Goal: Transaction & Acquisition: Purchase product/service

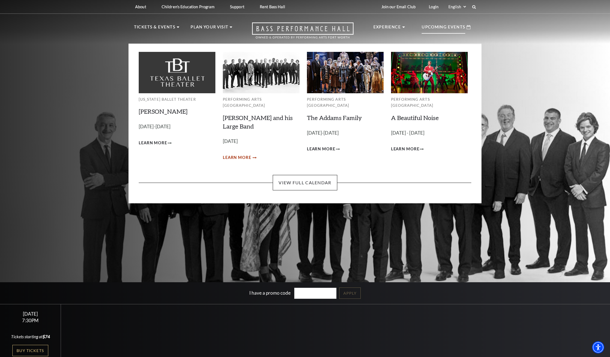
click at [233, 154] on span "Learn More" at bounding box center [237, 157] width 28 height 7
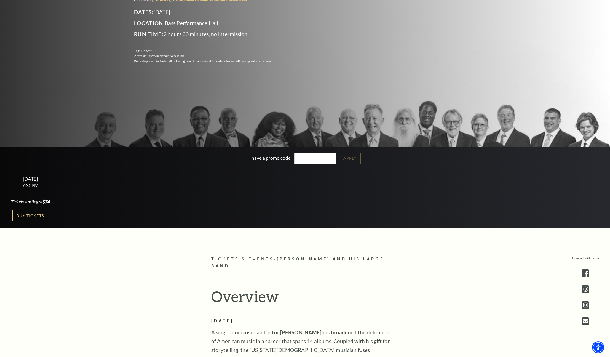
scroll to position [122, 0]
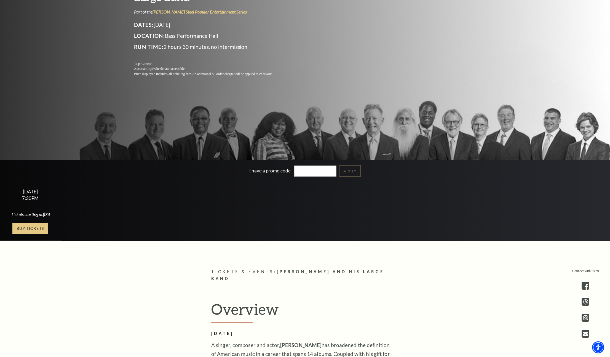
click at [33, 229] on link "Buy Tickets" at bounding box center [30, 227] width 36 height 11
